Goal: Find specific page/section: Find specific page/section

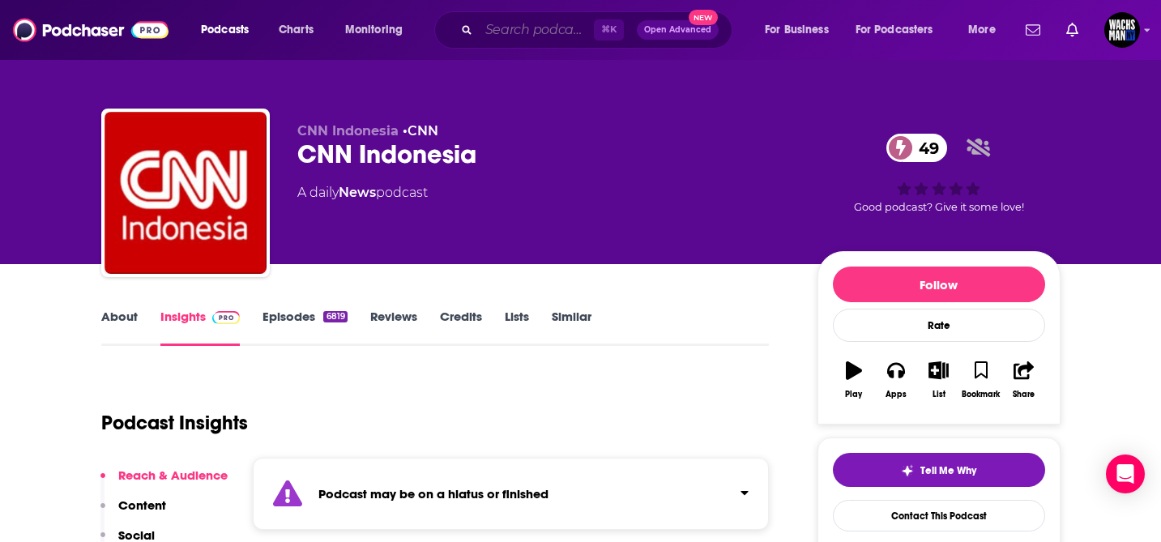
click at [530, 30] on input "Search podcasts, credits, & more..." at bounding box center [536, 30] width 115 height 26
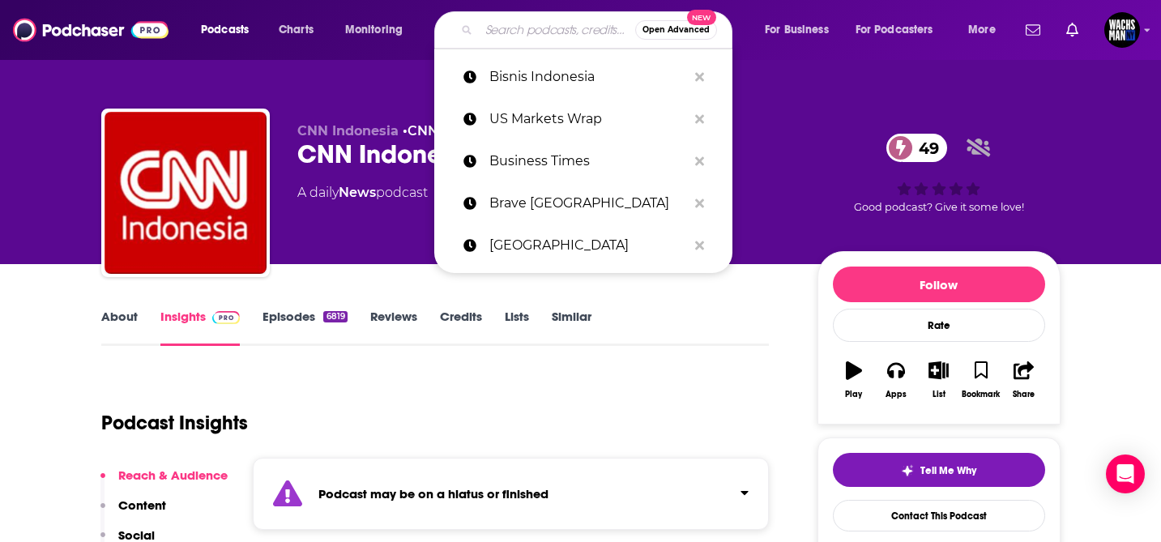
paste input "TechCrunch"
type input "TechCrunch"
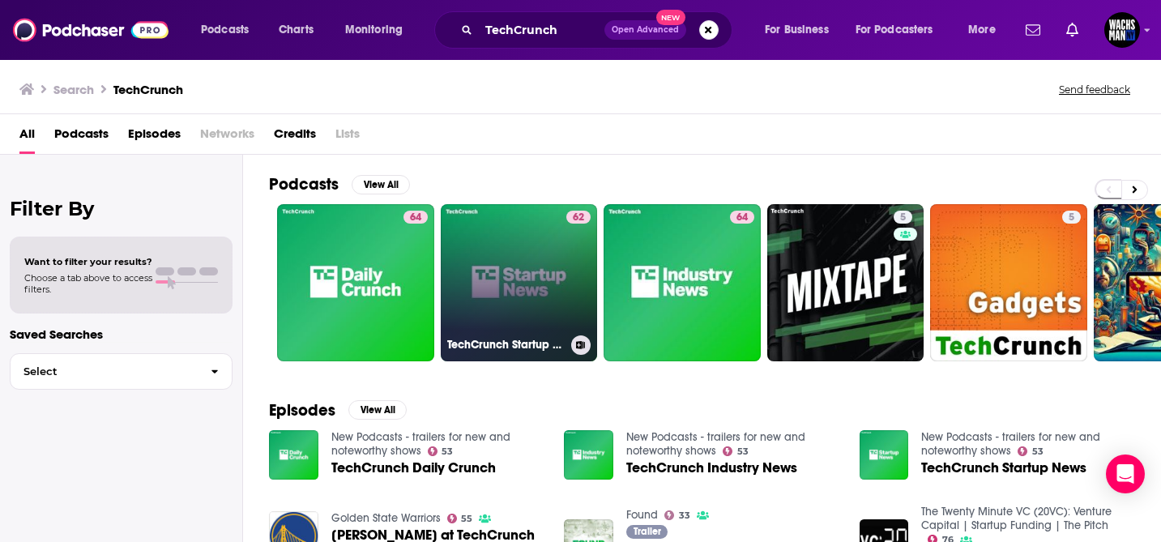
click at [485, 294] on link "62 TechCrunch Startup News" at bounding box center [519, 282] width 157 height 157
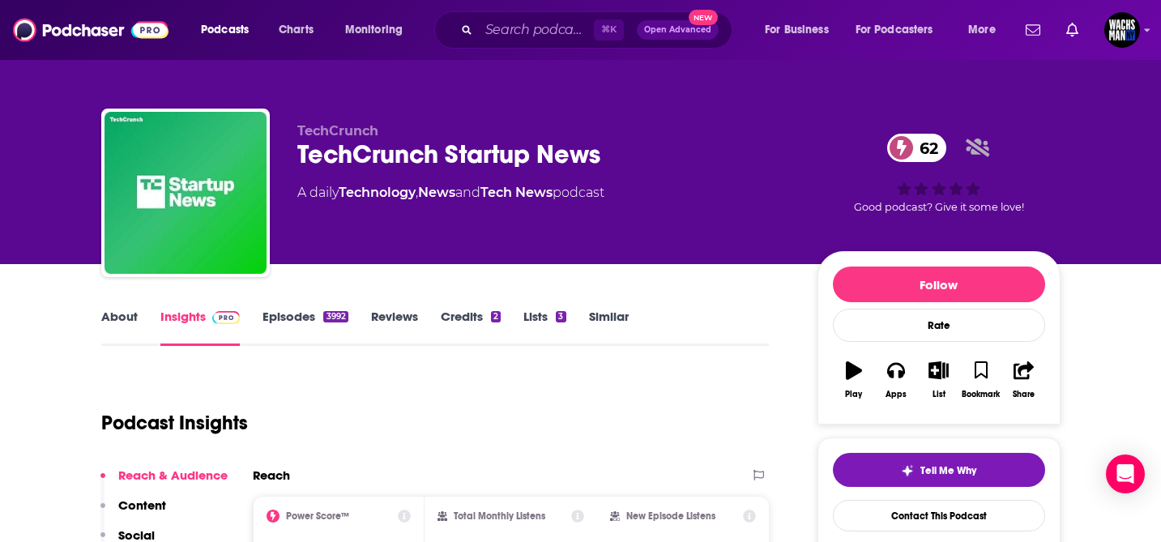
click at [113, 318] on link "About" at bounding box center [119, 327] width 36 height 37
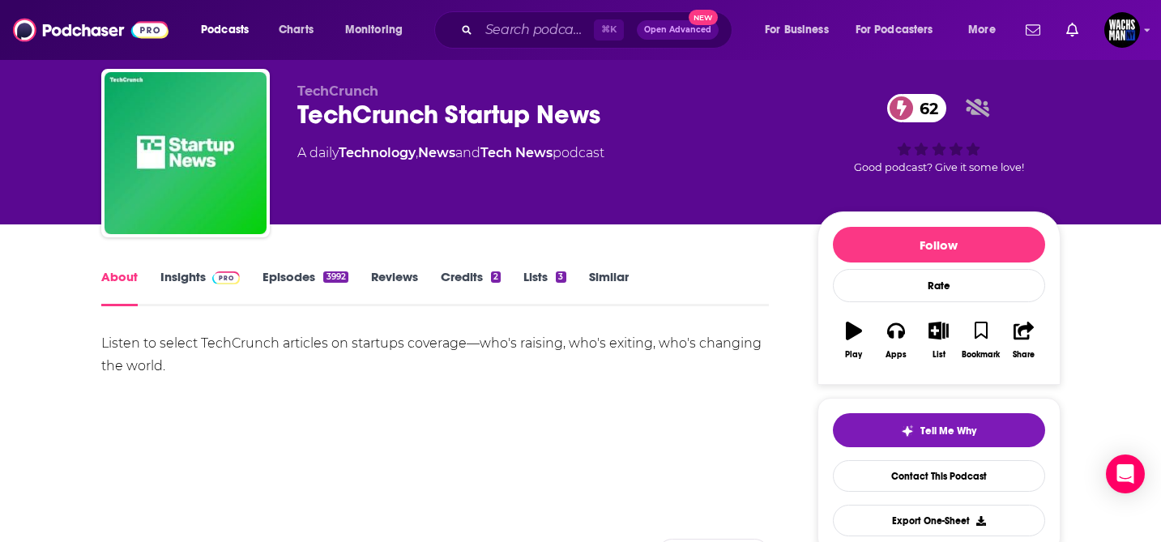
scroll to position [41, 0]
